Goal: Check status: Check status

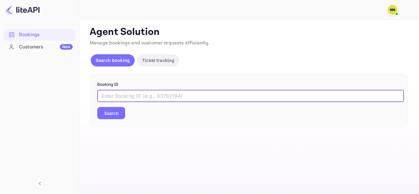
click at [119, 99] on input "text" at bounding box center [250, 96] width 306 height 12
paste input "8894135"
type input "8894135"
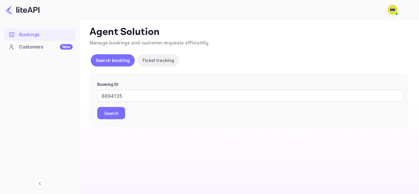
click at [116, 112] on button "Search" at bounding box center [111, 113] width 28 height 12
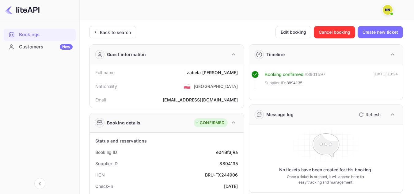
scroll to position [31, 0]
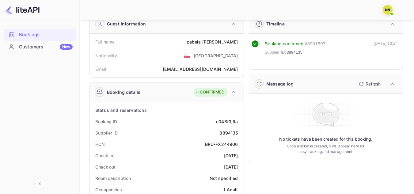
click at [210, 143] on div "BRU-FX244906" at bounding box center [221, 144] width 33 height 6
copy div "BRU-FX244906"
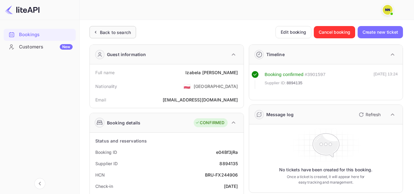
click at [115, 31] on div "Back to search" at bounding box center [115, 32] width 31 height 6
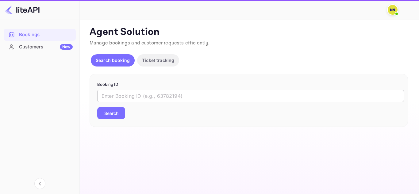
click at [125, 99] on input "text" at bounding box center [250, 96] width 306 height 12
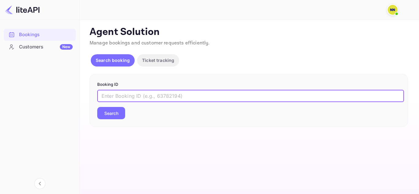
paste input "9071221"
type input "9071221"
click at [119, 112] on button "Search" at bounding box center [111, 113] width 28 height 12
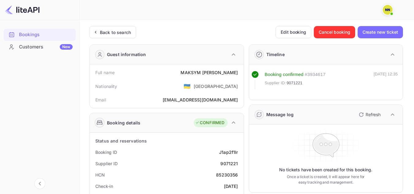
click at [233, 173] on div "85230356" at bounding box center [227, 175] width 22 height 6
copy div "85230356"
click at [111, 29] on div "Back to search" at bounding box center [115, 32] width 31 height 6
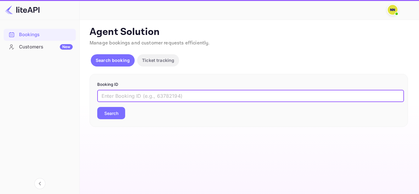
click at [108, 96] on input "text" at bounding box center [250, 96] width 306 height 12
paste input "8912370"
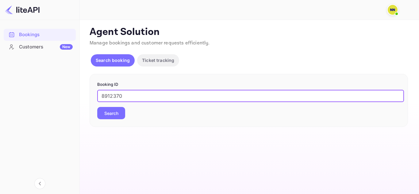
type input "8912370"
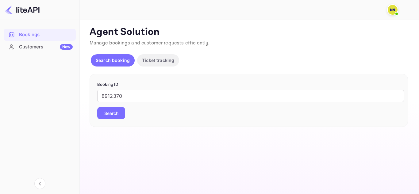
click at [114, 111] on button "Search" at bounding box center [111, 113] width 28 height 12
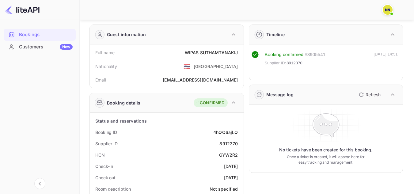
scroll to position [31, 0]
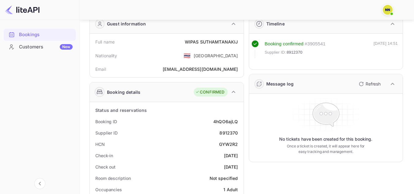
click at [237, 143] on div "GYW2R2" at bounding box center [228, 144] width 19 height 6
copy div "GYW2R2"
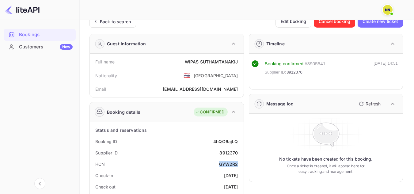
scroll to position [0, 0]
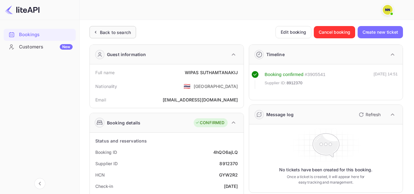
click at [113, 37] on div "Back to search" at bounding box center [112, 32] width 47 height 12
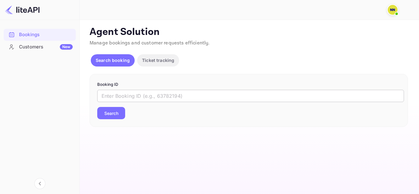
click at [115, 93] on input "text" at bounding box center [250, 96] width 306 height 12
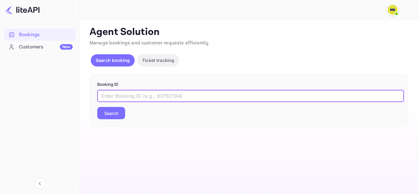
paste input "8074796"
type input "8074796"
click at [118, 112] on button "Search" at bounding box center [111, 113] width 28 height 12
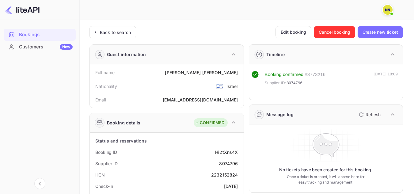
scroll to position [31, 0]
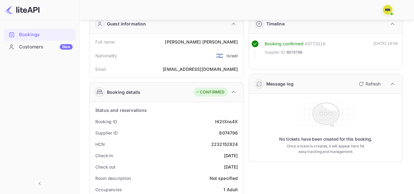
click at [227, 145] on div "2232152824" at bounding box center [224, 144] width 27 height 6
copy div "2232152824"
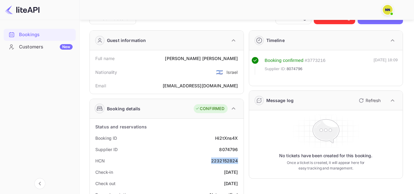
scroll to position [0, 0]
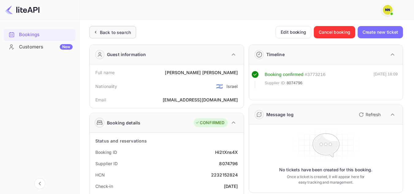
click at [114, 36] on div "Back to search" at bounding box center [112, 32] width 47 height 12
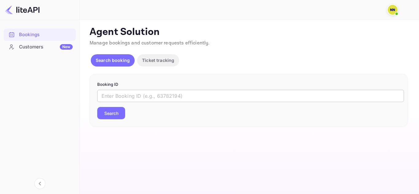
click at [120, 91] on input "text" at bounding box center [250, 96] width 306 height 12
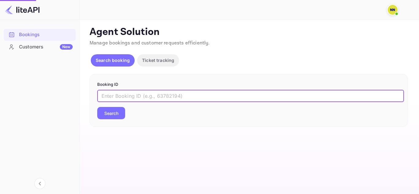
paste input "8490726"
type input "8490726"
click at [113, 113] on button "Search" at bounding box center [111, 113] width 28 height 12
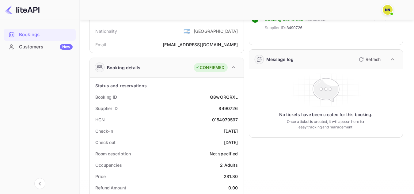
scroll to position [61, 0]
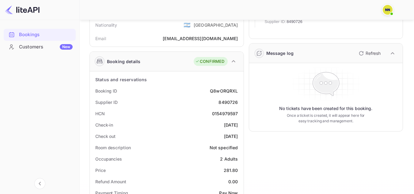
click at [229, 112] on div "0154979597" at bounding box center [225, 113] width 26 height 6
copy div "0154979597"
